Goal: Information Seeking & Learning: Understand process/instructions

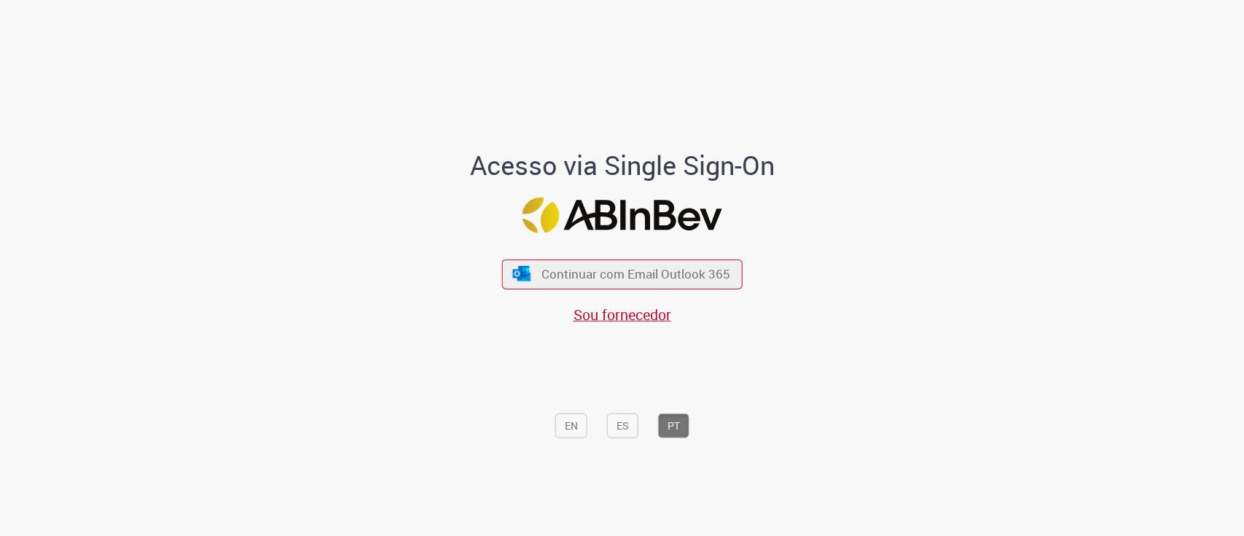
click at [558, 258] on div "Continuar com Email Outlook 365 Sou fornecedor" at bounding box center [622, 283] width 241 height 81
click at [560, 263] on button "Continuar com Email Outlook 365" at bounding box center [622, 274] width 246 height 31
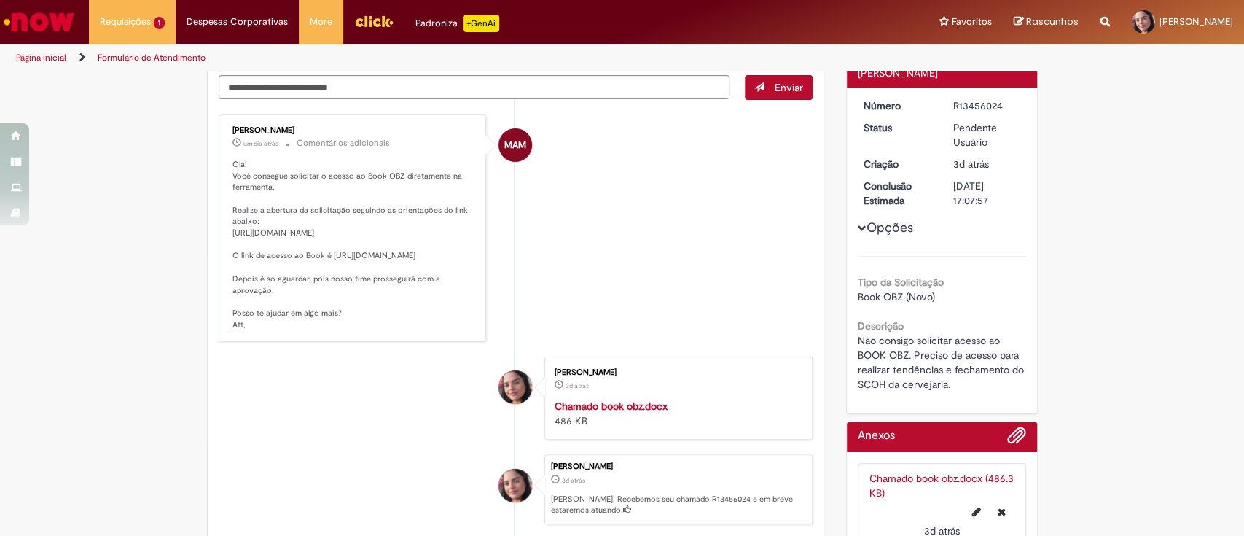
scroll to position [159, 0]
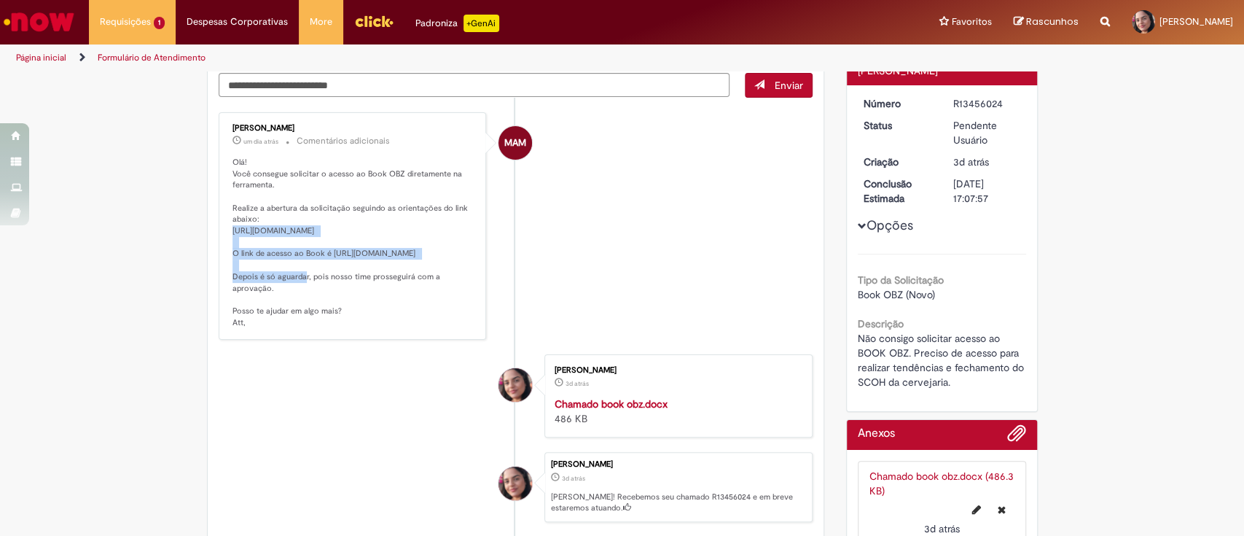
drag, startPoint x: 222, startPoint y: 229, endPoint x: 442, endPoint y: 243, distance: 219.8
click at [442, 243] on div "[PERSON_NAME] um dia atrás um dia atrás Comentários adicionais Olá! Você conseg…" at bounding box center [352, 226] width 259 height 219
copy p "[URL][DOMAIN_NAME]"
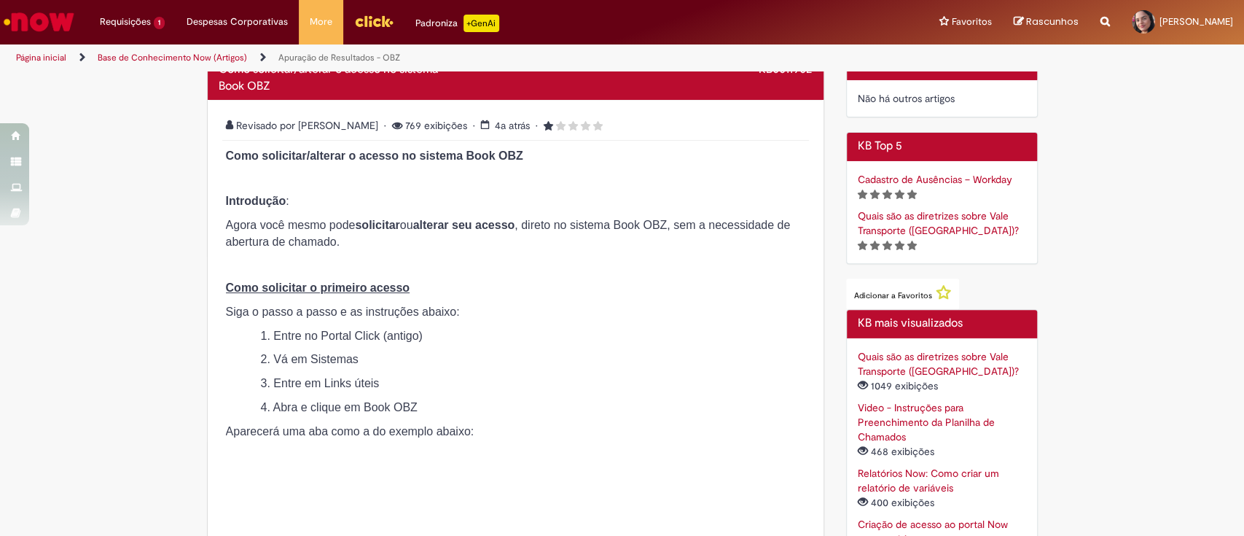
scroll to position [280, 0]
